Goal: Task Accomplishment & Management: Manage account settings

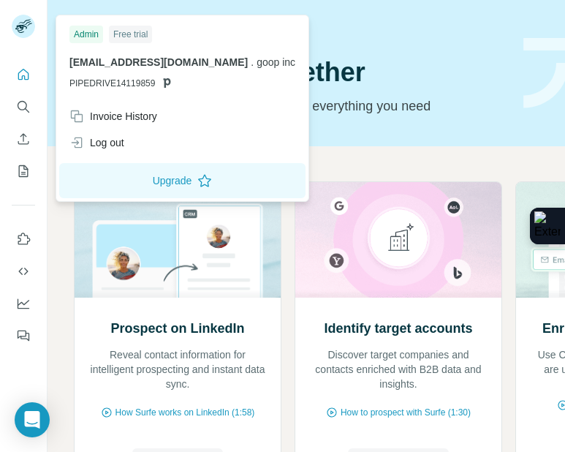
click at [19, 31] on rect at bounding box center [23, 26] width 23 height 23
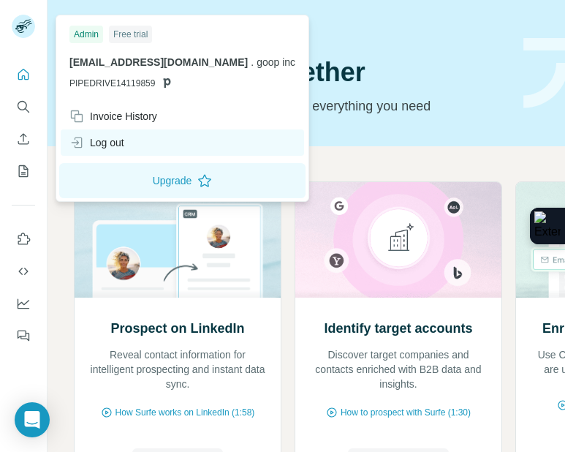
click at [114, 152] on div "Log out" at bounding box center [182, 142] width 243 height 26
click at [81, 135] on icon at bounding box center [76, 142] width 15 height 15
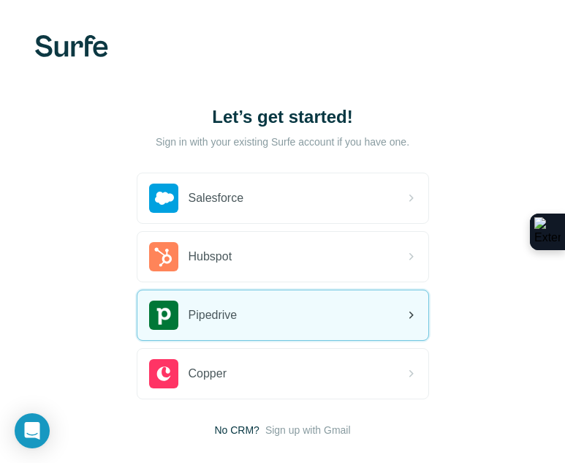
click at [237, 306] on span "Pipedrive" at bounding box center [213, 315] width 49 height 18
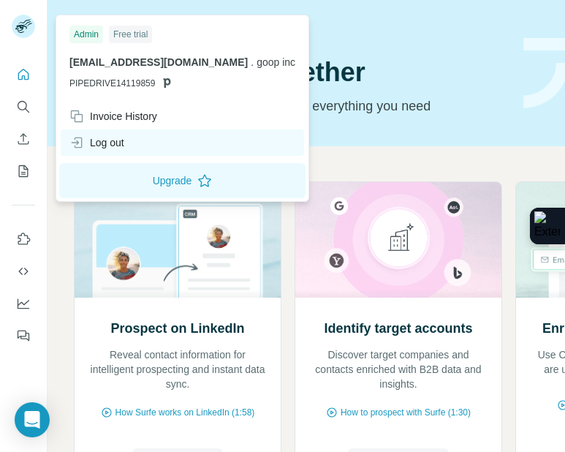
click at [99, 147] on div "Log out" at bounding box center [96, 142] width 55 height 15
click at [80, 141] on icon at bounding box center [76, 142] width 15 height 15
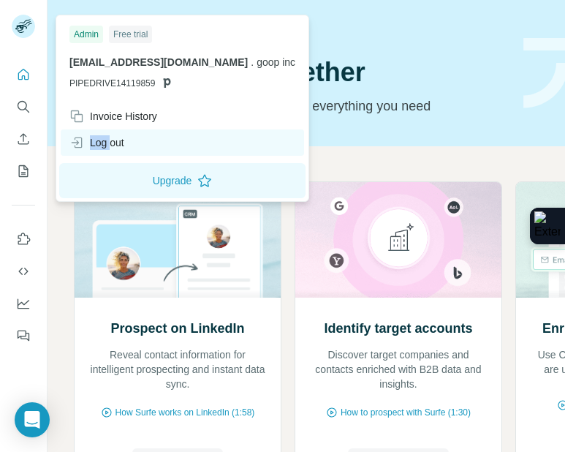
click at [80, 141] on icon at bounding box center [76, 142] width 15 height 15
click at [107, 140] on div "Log out" at bounding box center [96, 142] width 55 height 15
click at [75, 137] on icon at bounding box center [76, 142] width 15 height 15
click at [75, 140] on icon at bounding box center [76, 142] width 15 height 15
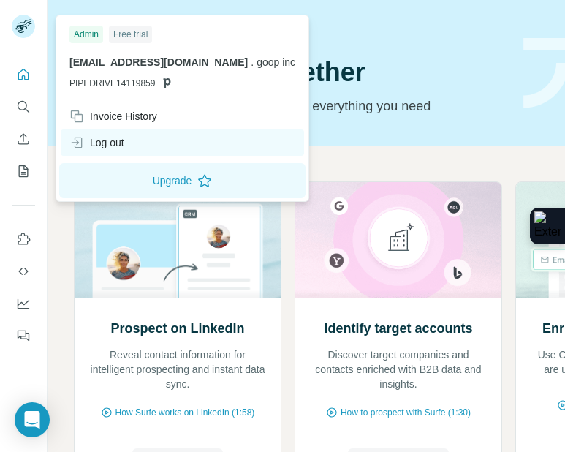
click at [75, 140] on icon at bounding box center [78, 142] width 7 height 11
click at [162, 136] on div "Log out" at bounding box center [182, 142] width 243 height 26
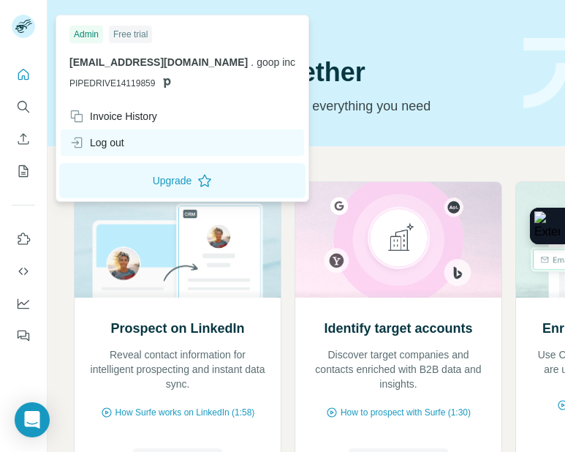
click at [162, 136] on div "Log out" at bounding box center [182, 142] width 243 height 26
click at [153, 139] on div "Log out" at bounding box center [182, 142] width 243 height 26
click at [119, 142] on div "Log out" at bounding box center [96, 142] width 55 height 15
click at [74, 140] on icon at bounding box center [76, 142] width 15 height 15
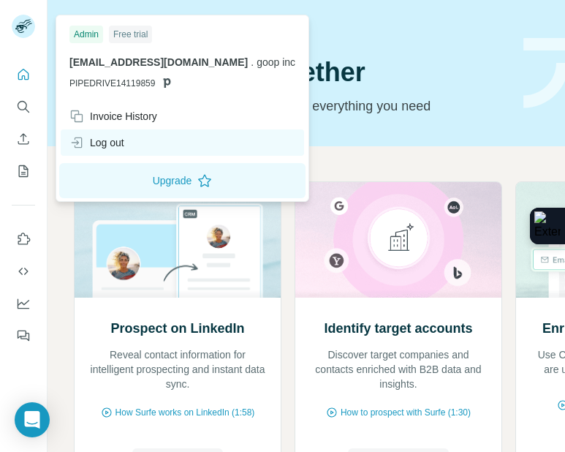
click at [74, 140] on icon at bounding box center [76, 142] width 15 height 15
click at [129, 142] on div "Log out" at bounding box center [182, 142] width 243 height 26
click at [80, 142] on icon at bounding box center [76, 142] width 15 height 15
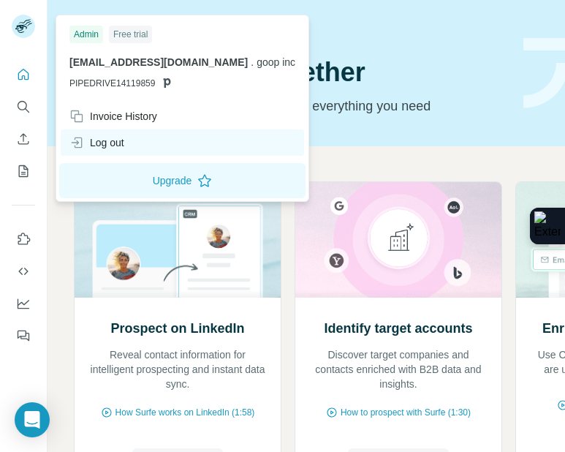
click at [80, 142] on icon at bounding box center [76, 142] width 15 height 15
click at [124, 137] on div "Log out" at bounding box center [96, 142] width 55 height 15
click at [94, 141] on div "Log out" at bounding box center [96, 142] width 55 height 15
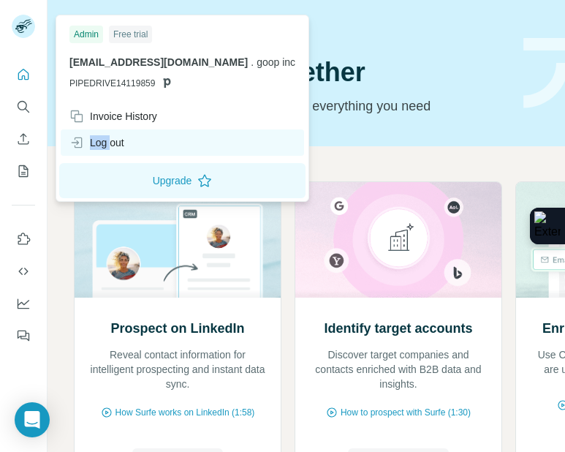
click at [94, 141] on div "Log out" at bounding box center [96, 142] width 55 height 15
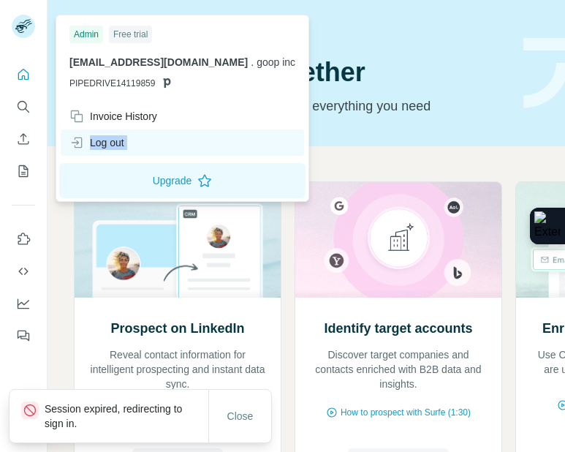
click at [94, 141] on div "Log out" at bounding box center [96, 142] width 55 height 15
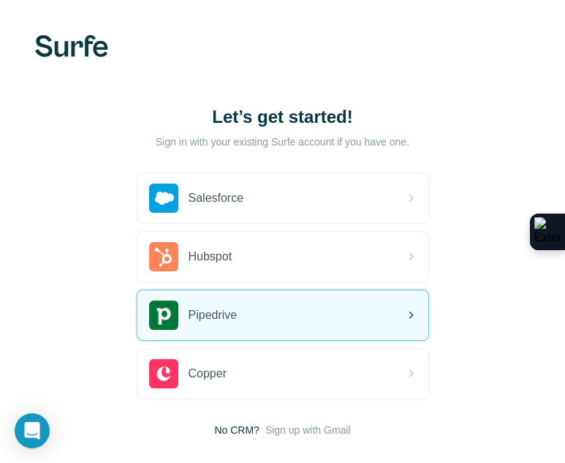
click at [258, 304] on div "Pipedrive" at bounding box center [282, 315] width 291 height 50
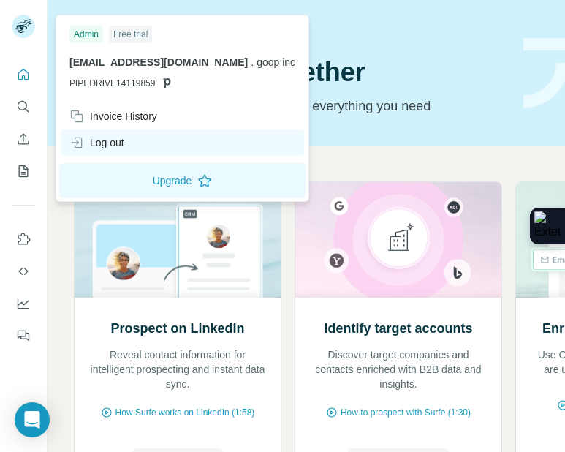
click at [94, 143] on div "Log out" at bounding box center [96, 142] width 55 height 15
click at [80, 143] on icon at bounding box center [76, 142] width 15 height 15
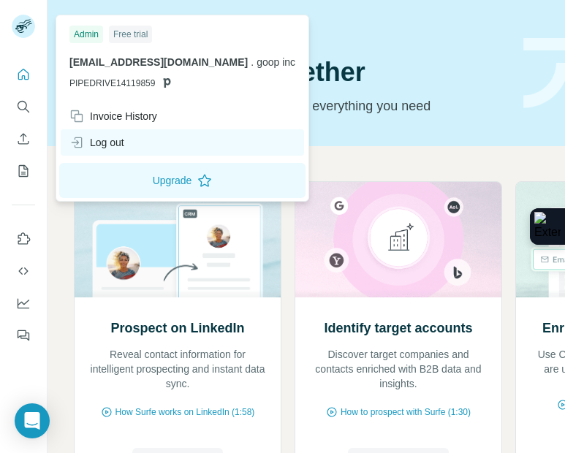
click at [128, 145] on div "Log out" at bounding box center [182, 142] width 243 height 26
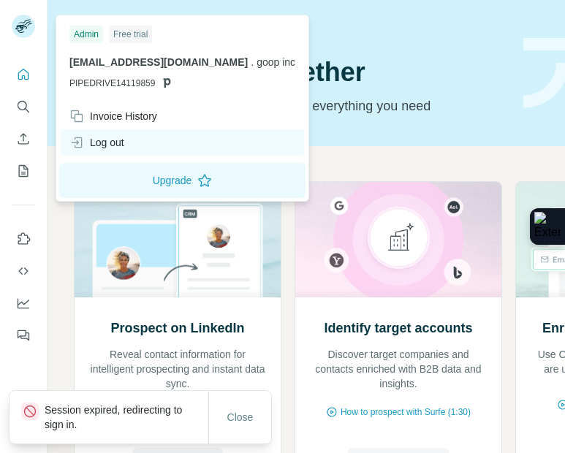
click at [141, 138] on div "Log out" at bounding box center [182, 142] width 243 height 26
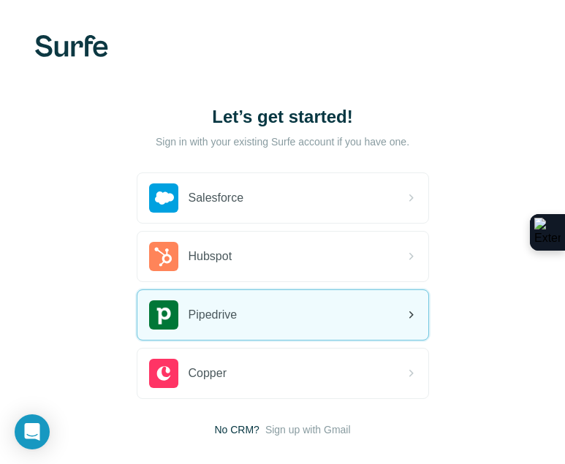
click at [240, 298] on div "Pipedrive" at bounding box center [282, 315] width 291 height 50
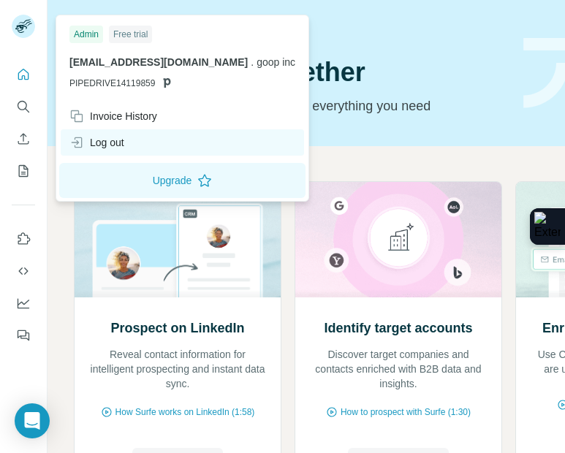
click at [102, 148] on div "Log out" at bounding box center [96, 142] width 55 height 15
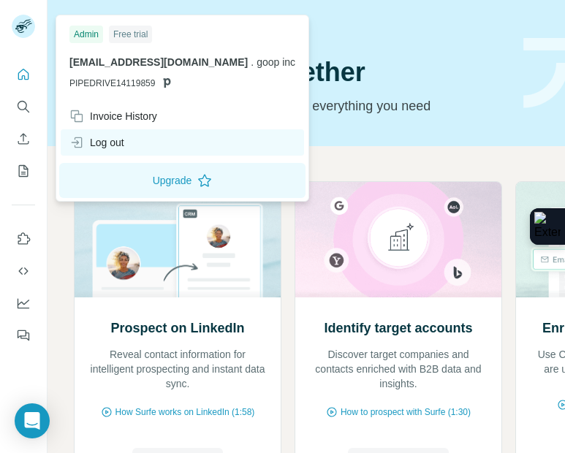
click at [132, 137] on div "Log out" at bounding box center [182, 142] width 243 height 26
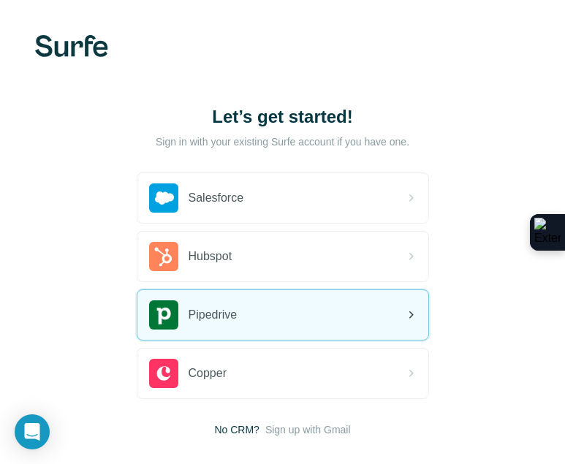
click at [237, 308] on span "Pipedrive" at bounding box center [213, 315] width 49 height 18
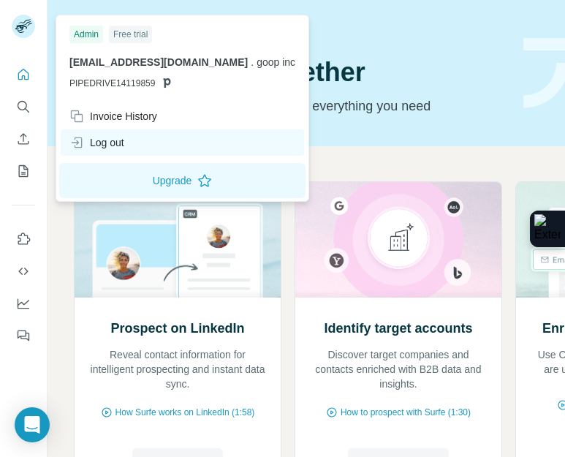
click at [111, 134] on div "Log out" at bounding box center [182, 142] width 243 height 26
click at [133, 135] on div "Log out" at bounding box center [182, 142] width 243 height 26
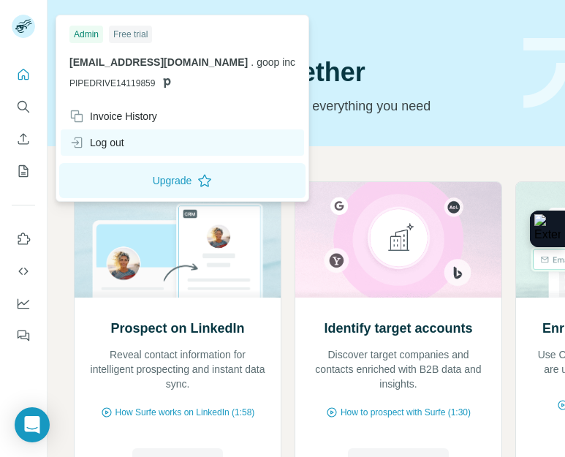
click at [145, 140] on div "Log out" at bounding box center [182, 142] width 243 height 26
click at [80, 144] on icon at bounding box center [76, 142] width 15 height 15
click at [188, 141] on div "Log out" at bounding box center [182, 142] width 243 height 26
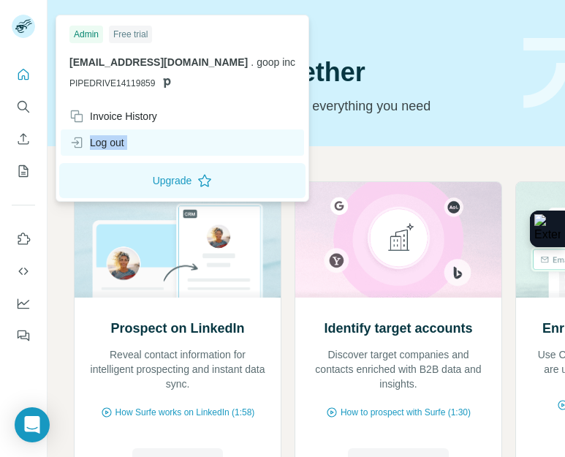
click at [188, 141] on div "Log out" at bounding box center [182, 142] width 243 height 26
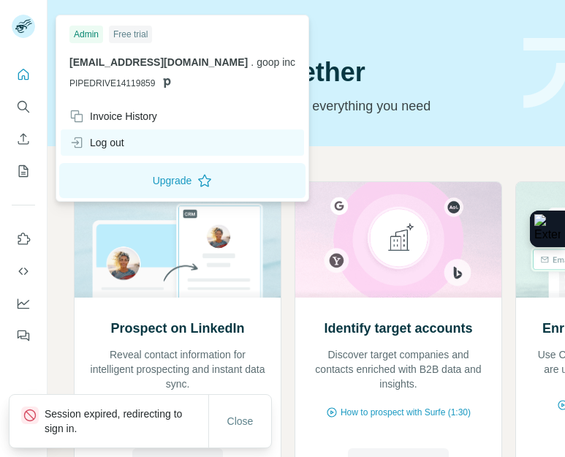
click at [188, 141] on div "Log out" at bounding box center [182, 142] width 243 height 26
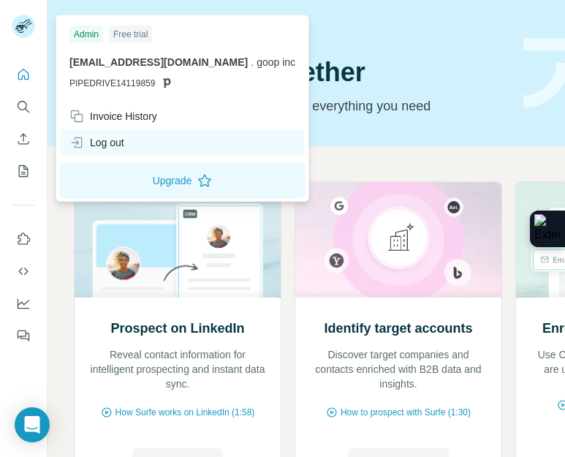
click at [188, 141] on div "Log out" at bounding box center [182, 142] width 243 height 26
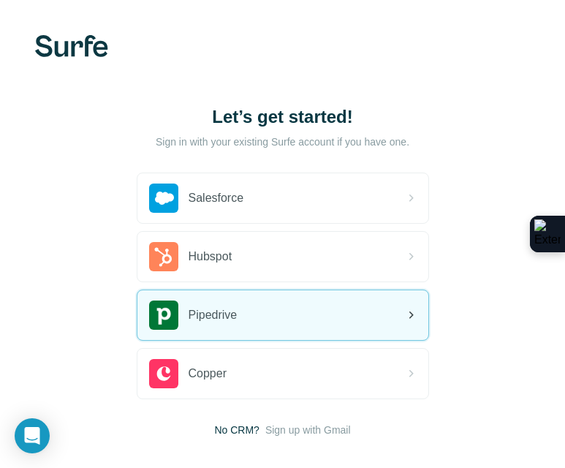
click at [229, 311] on span "Pipedrive" at bounding box center [213, 315] width 49 height 18
